Goal: Ask a question

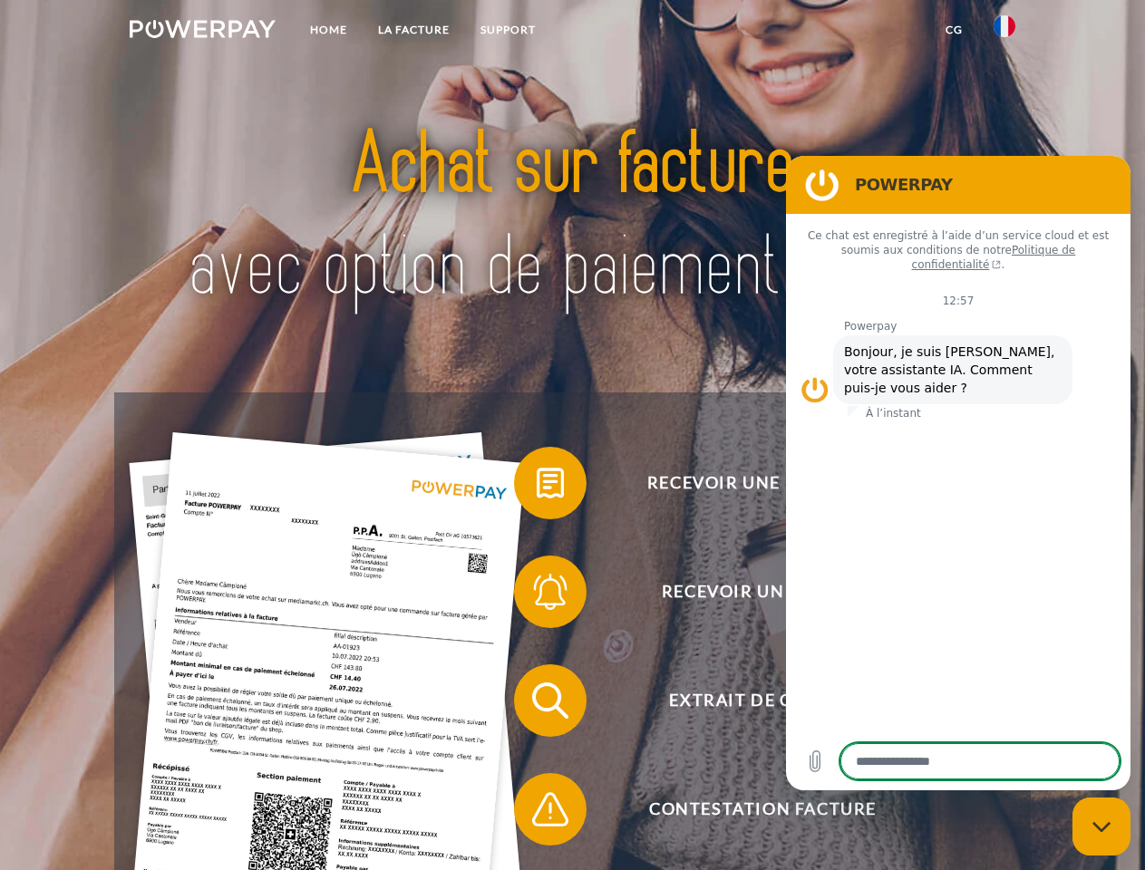
click at [202, 32] on img at bounding box center [203, 29] width 146 height 18
click at [1004, 32] on img at bounding box center [1004, 26] width 22 height 22
click at [953, 30] on link "CG" at bounding box center [954, 30] width 48 height 33
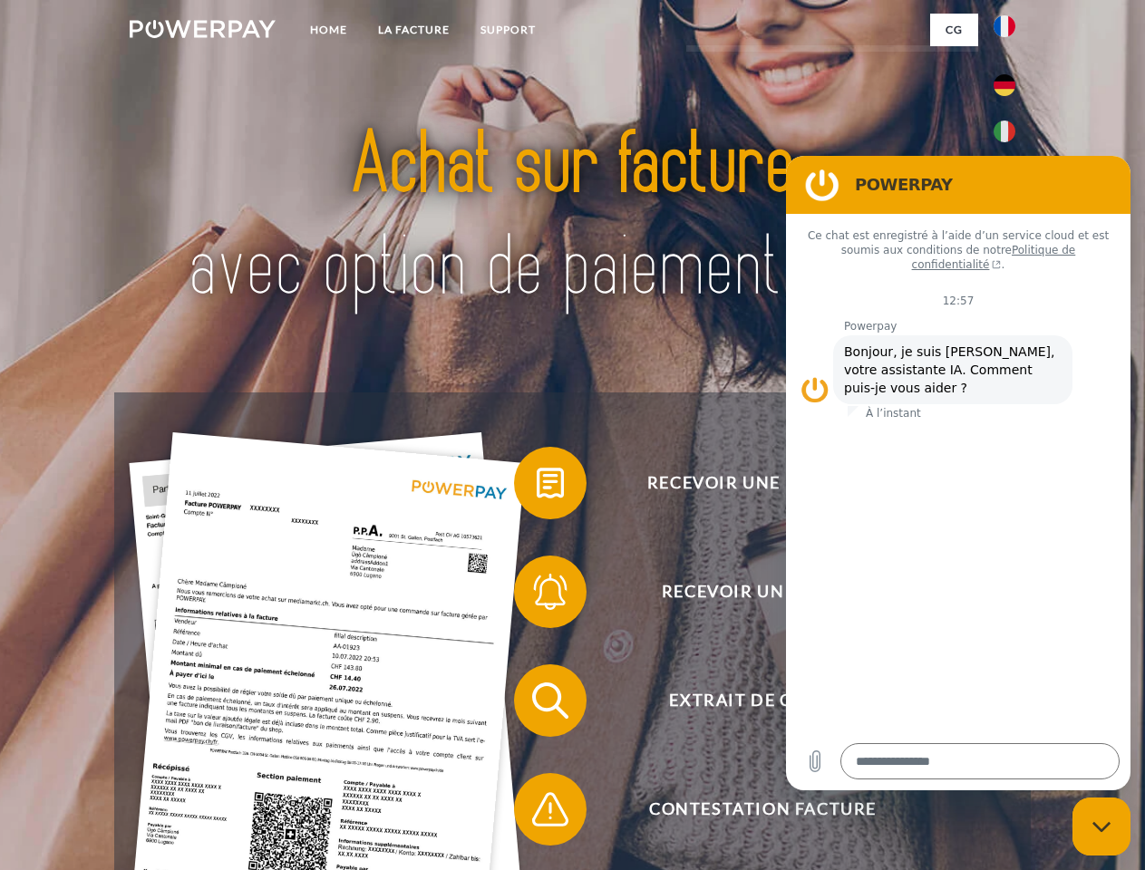
click at [537, 487] on span at bounding box center [523, 483] width 91 height 91
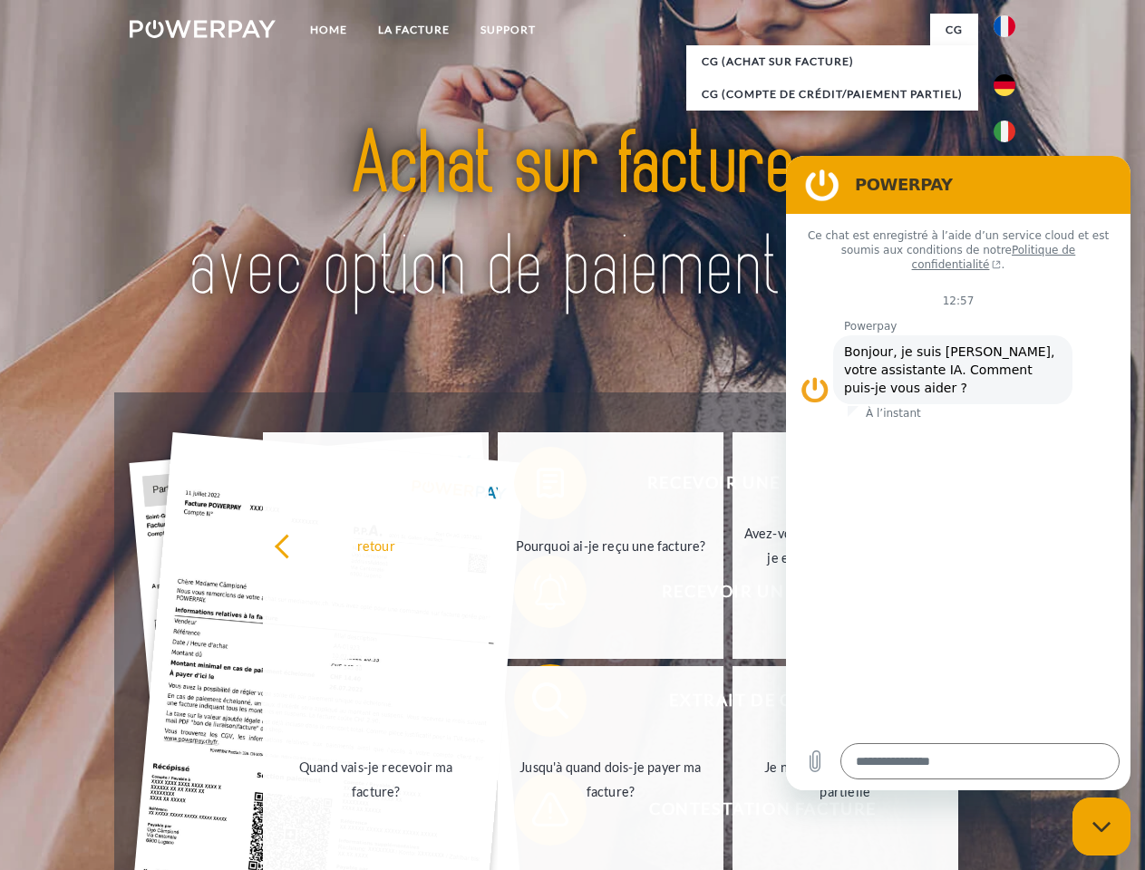
click at [537, 595] on div "Recevoir une facture ? Recevoir un rappel? Extrait de compte retour" at bounding box center [571, 754] width 915 height 725
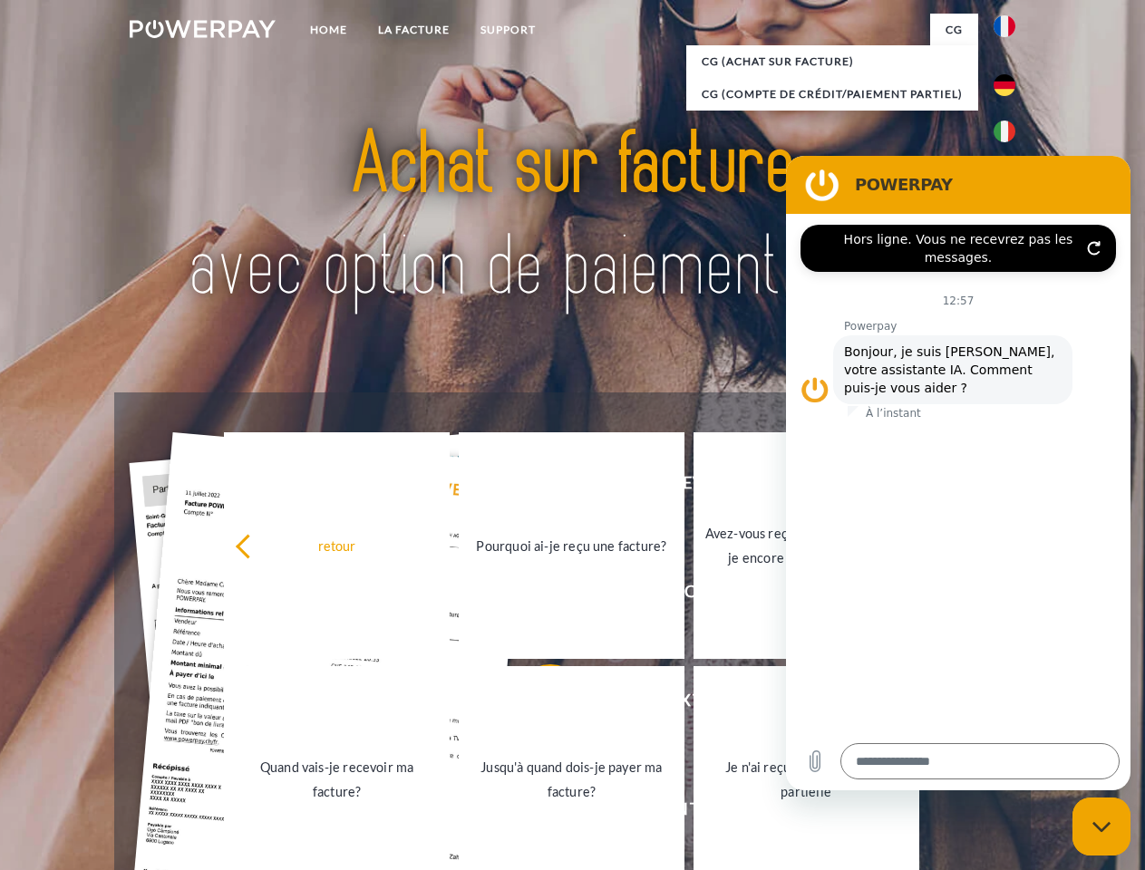
click at [537, 704] on link "Jusqu'à quand dois-je payer ma facture?" at bounding box center [572, 779] width 226 height 227
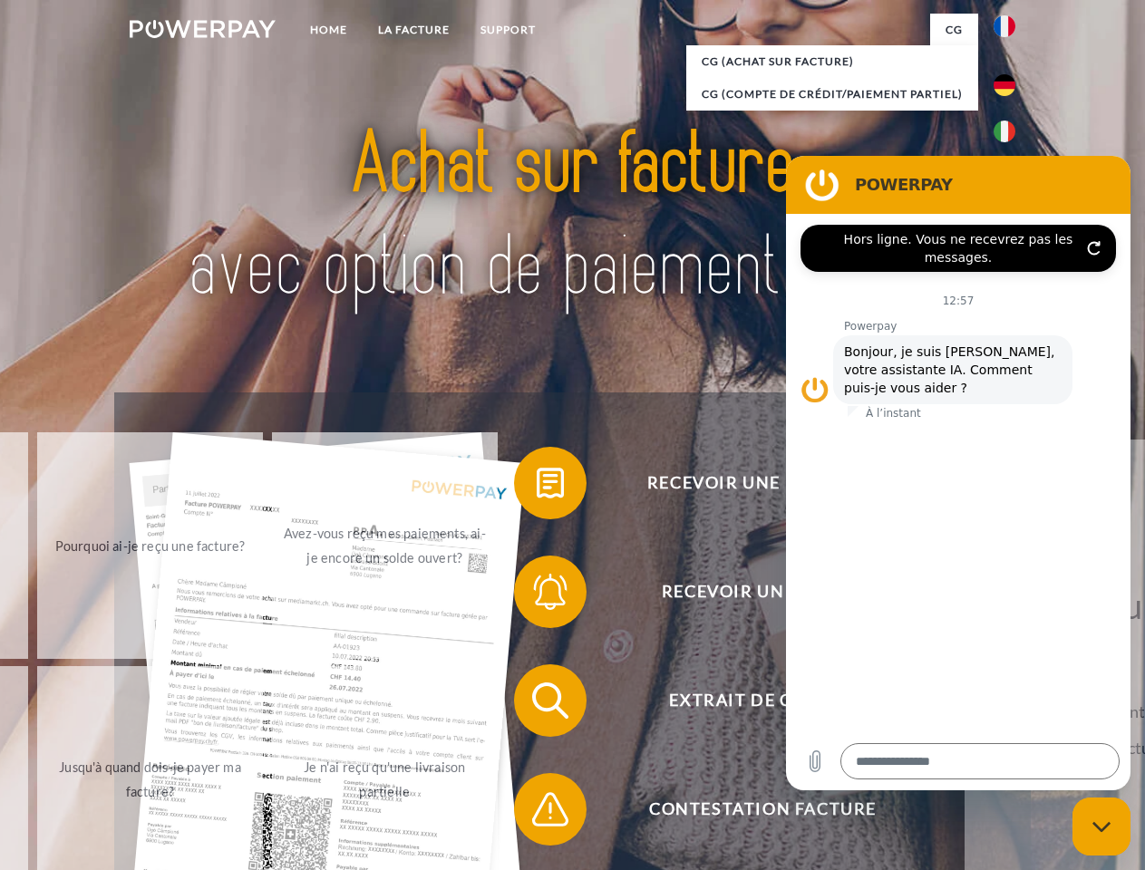
click at [537, 813] on div "Recevoir une facture ? Recevoir un rappel? Extrait de compte retour" at bounding box center [571, 754] width 915 height 725
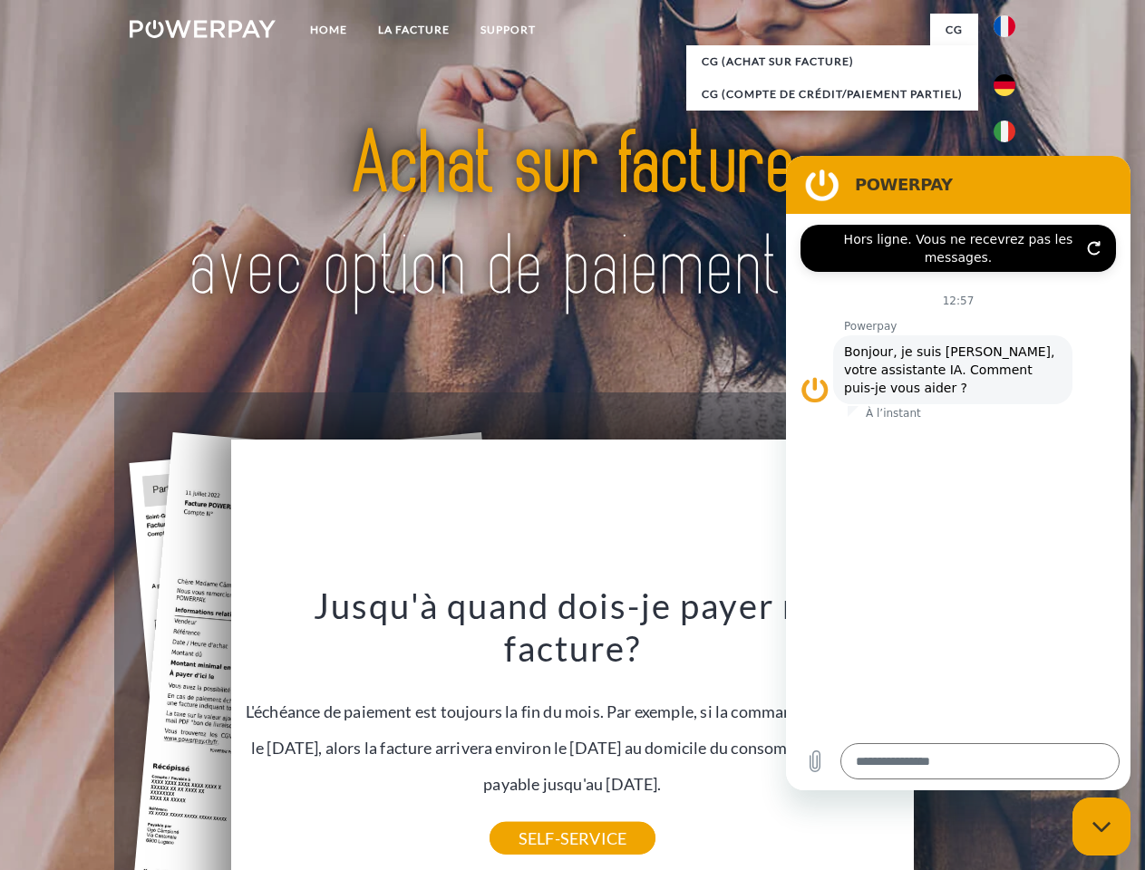
click at [1101, 827] on icon "Fermer la fenêtre de messagerie" at bounding box center [1101, 827] width 19 height 12
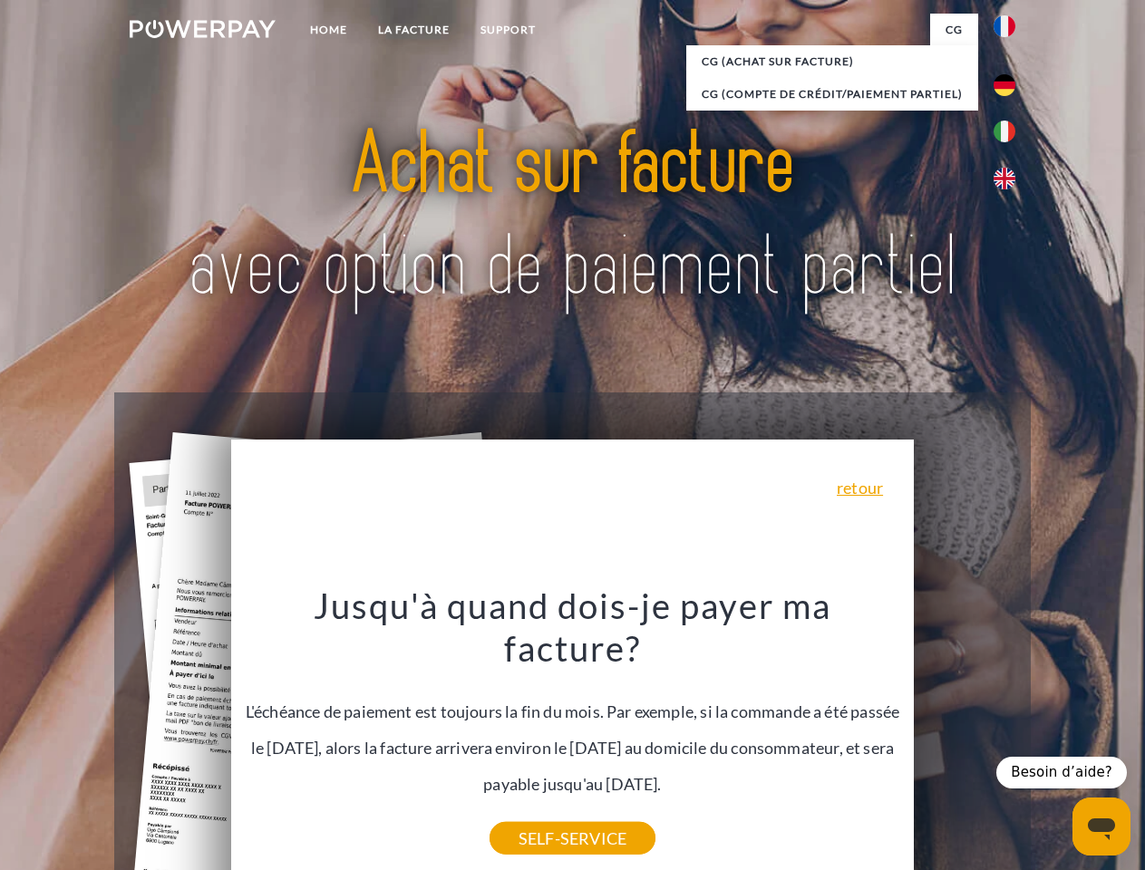
type textarea "*"
